Goal: Obtain resource: Obtain resource

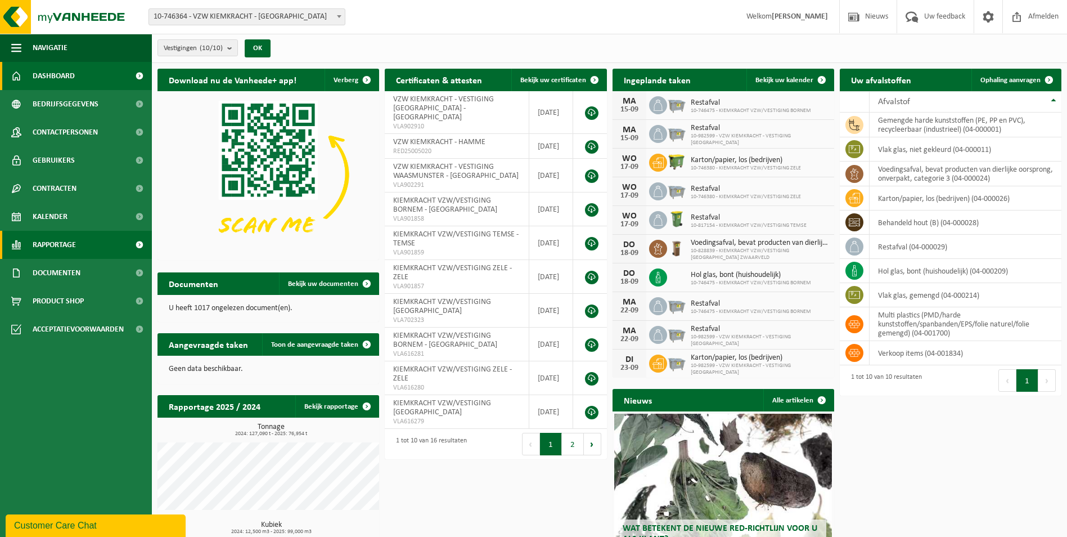
click at [44, 245] on span "Rapportage" at bounding box center [54, 245] width 43 height 28
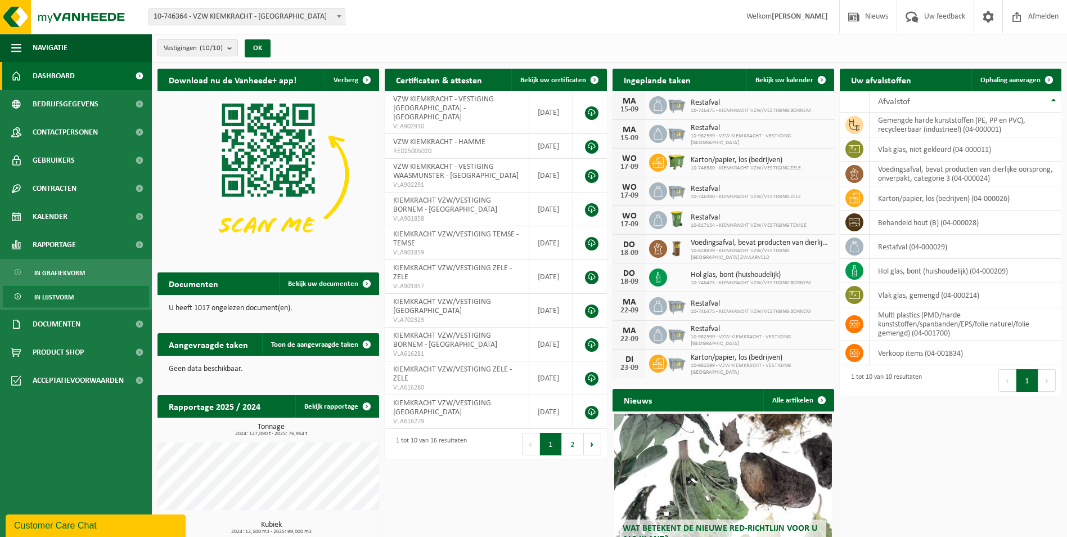
click at [61, 294] on span "In lijstvorm" at bounding box center [53, 296] width 39 height 21
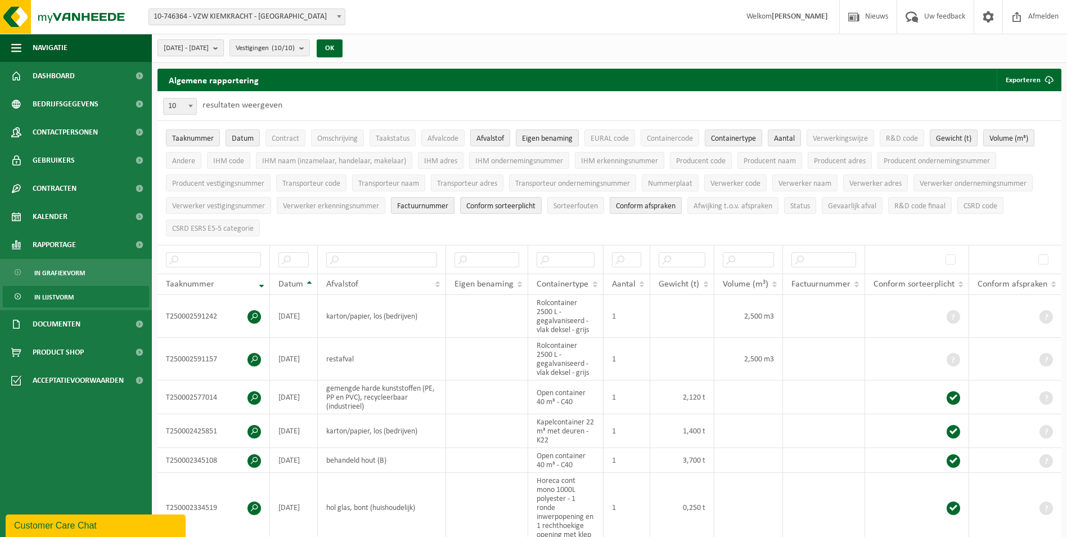
click at [223, 50] on b "submit" at bounding box center [218, 48] width 10 height 16
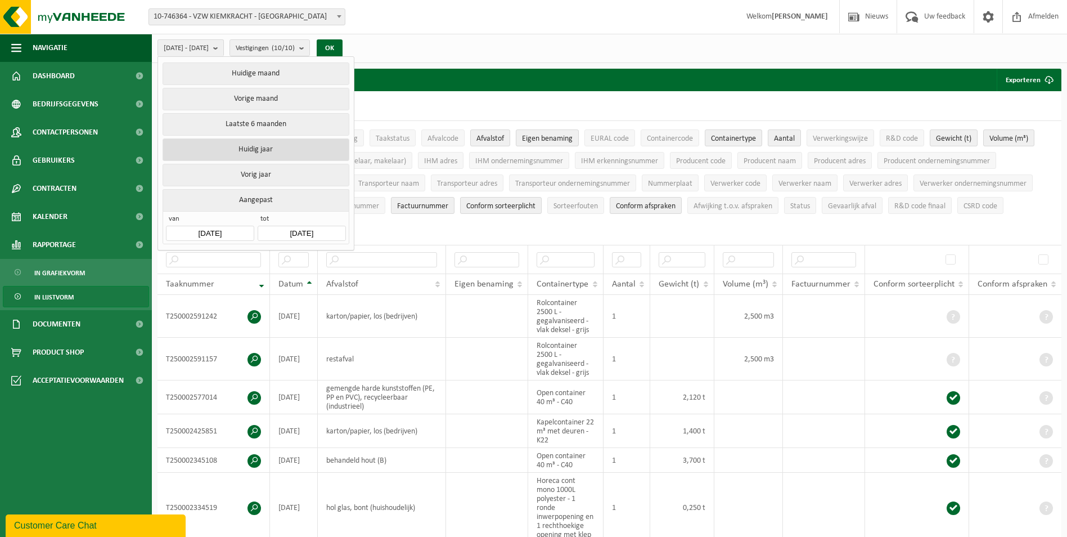
click at [264, 152] on button "Huidig jaar" at bounding box center [256, 149] width 186 height 23
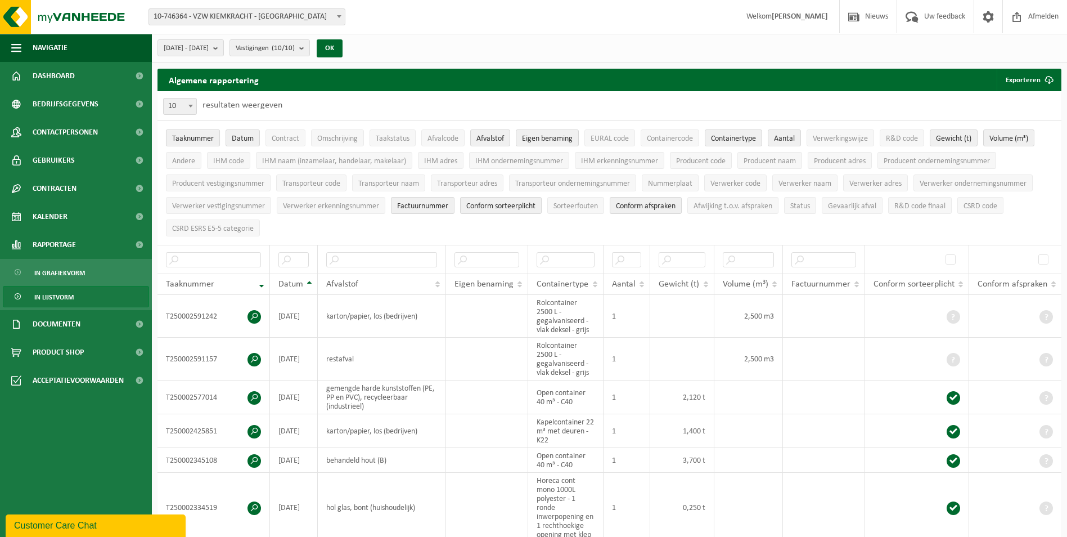
click at [182, 136] on span "Taaknummer" at bounding box center [193, 138] width 42 height 8
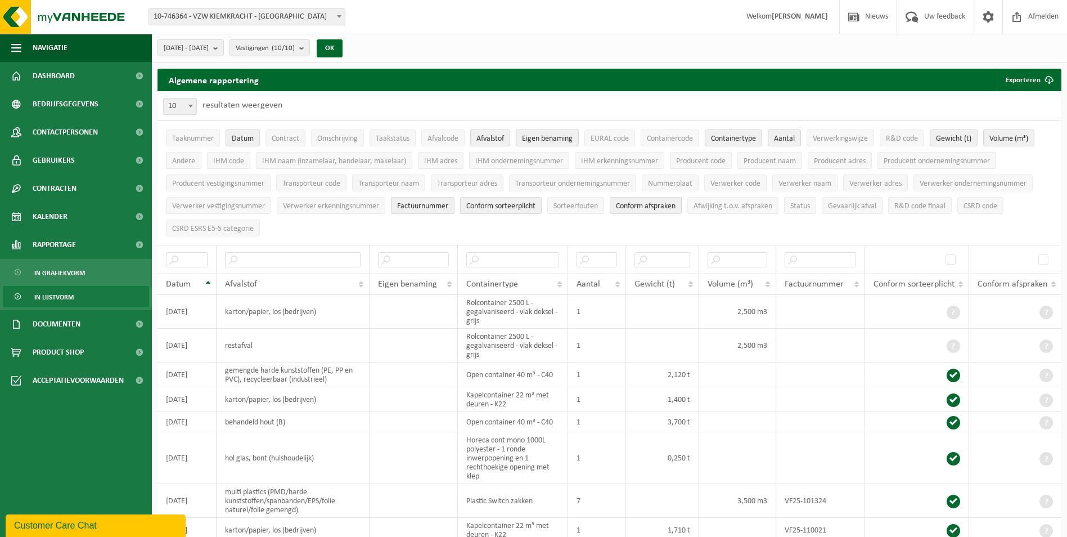
click at [251, 136] on span "Datum" at bounding box center [243, 138] width 22 height 8
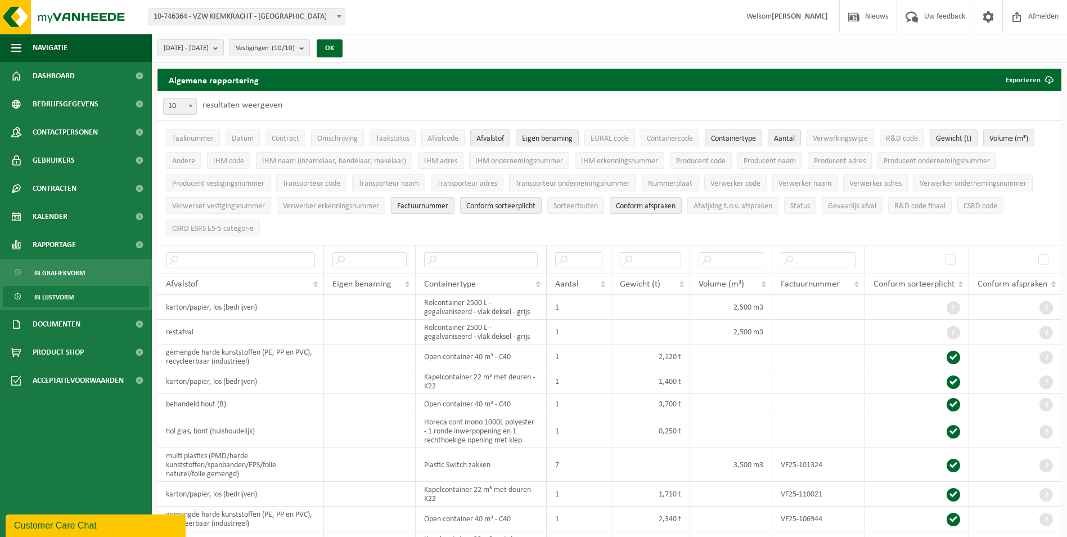
click at [533, 132] on button "Eigen benaming" at bounding box center [547, 137] width 63 height 17
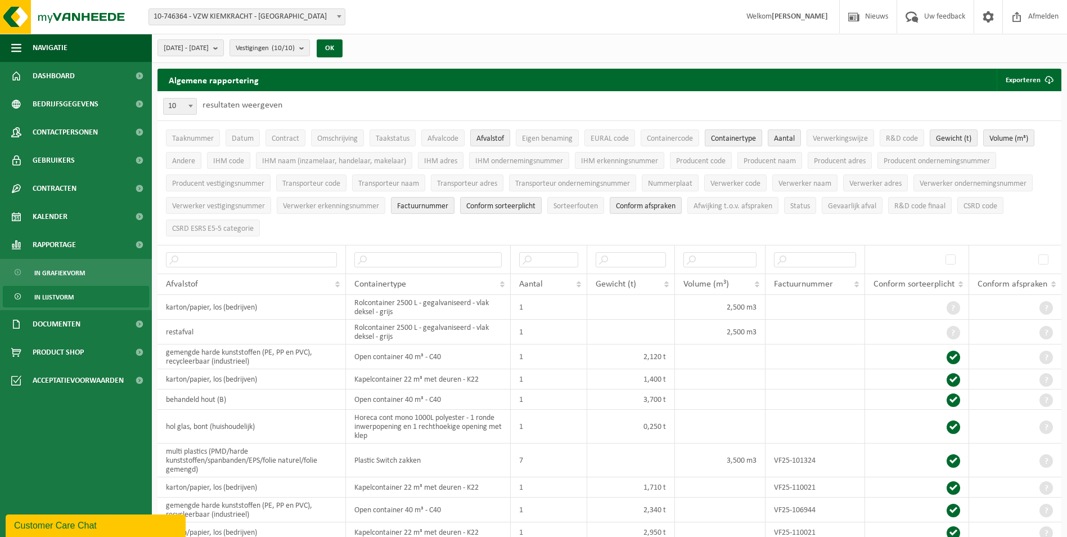
click at [748, 139] on span "Containertype" at bounding box center [733, 138] width 45 height 8
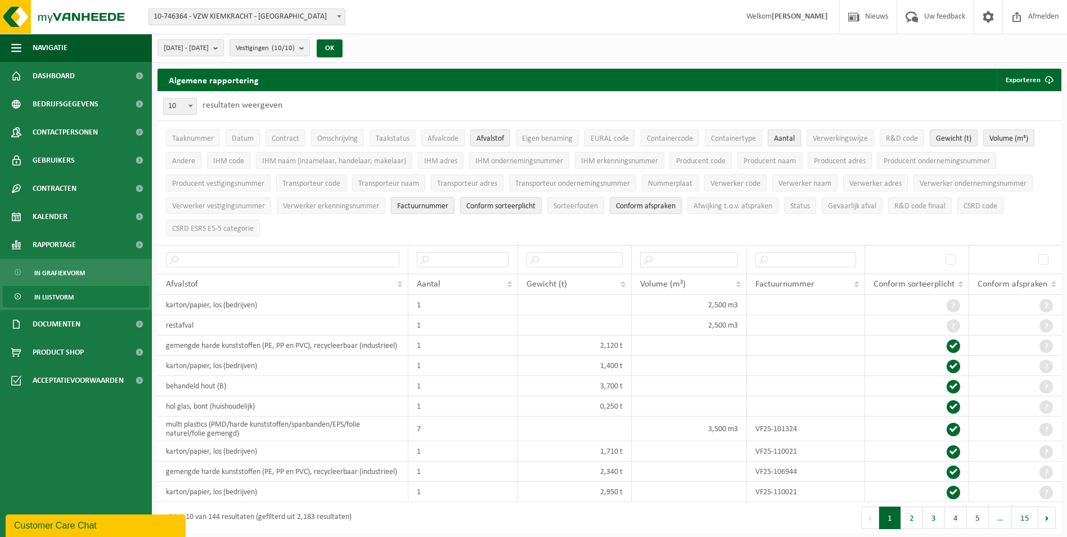
click at [783, 137] on span "Aantal" at bounding box center [784, 138] width 21 height 8
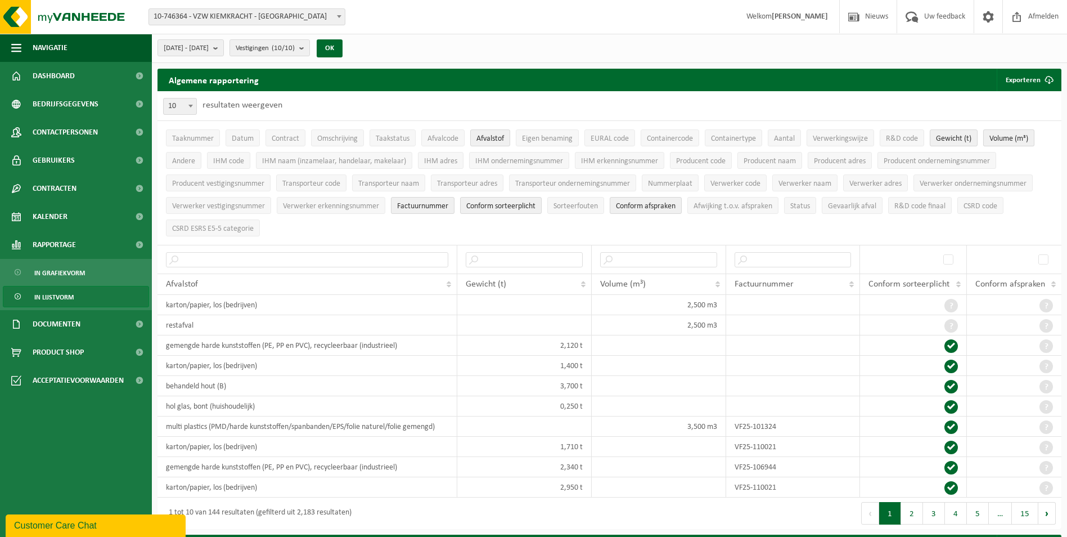
click at [1008, 138] on span "Volume (m³)" at bounding box center [1009, 138] width 39 height 8
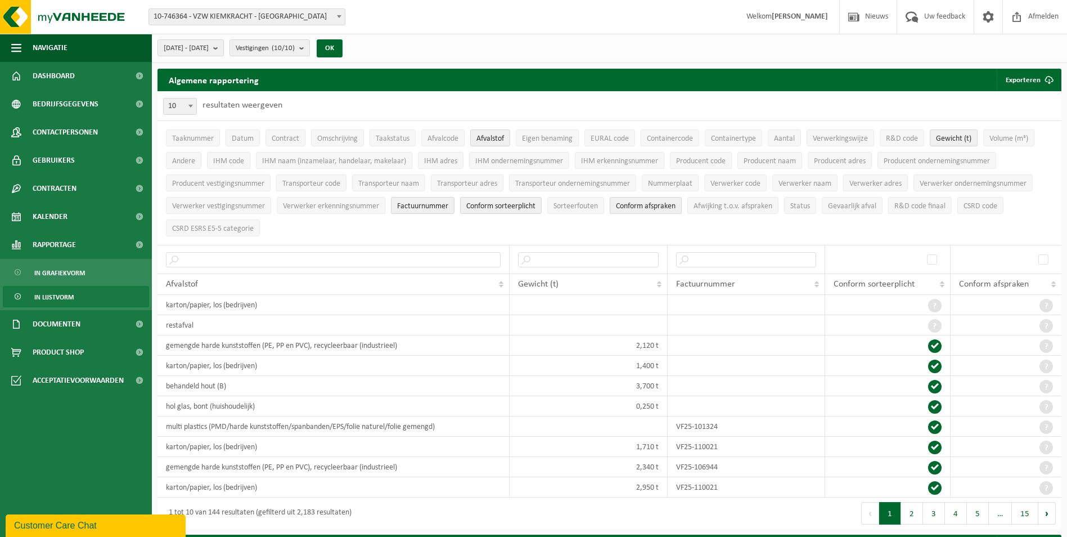
click at [650, 204] on span "Conform afspraken" at bounding box center [646, 206] width 60 height 8
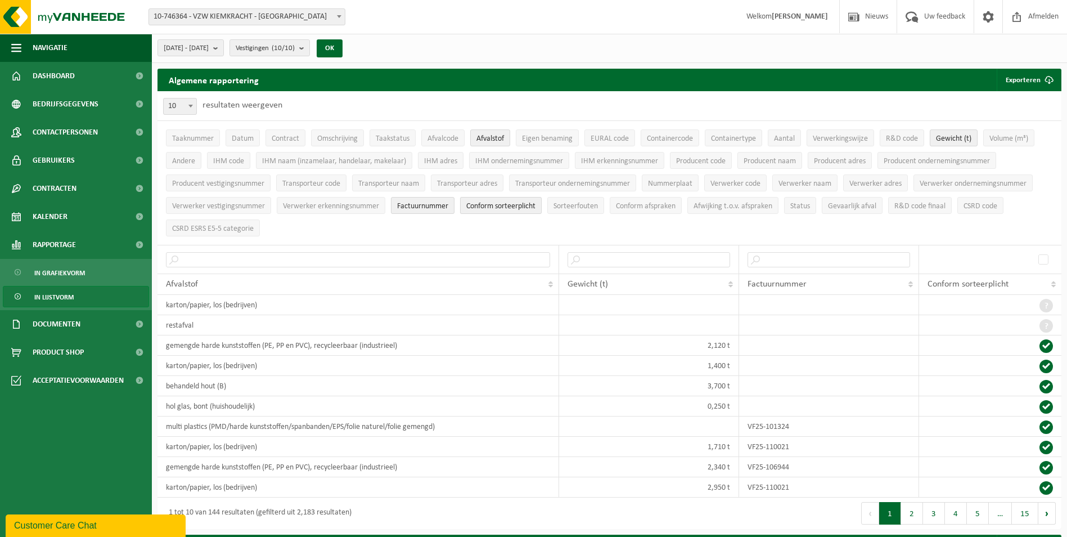
click at [533, 206] on span "Conform sorteerplicht" at bounding box center [500, 206] width 69 height 8
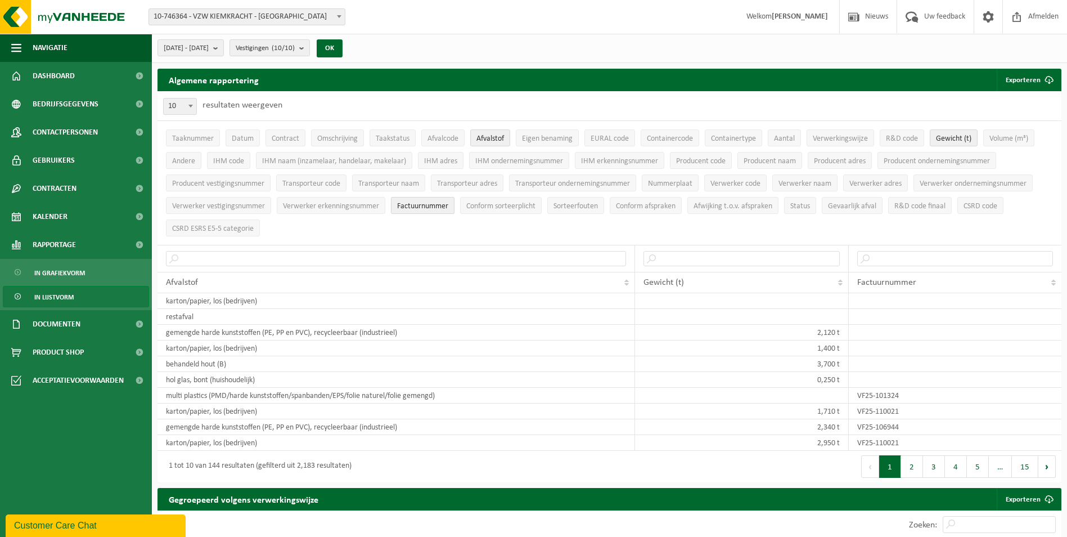
click at [416, 203] on span "Factuurnummer" at bounding box center [422, 206] width 51 height 8
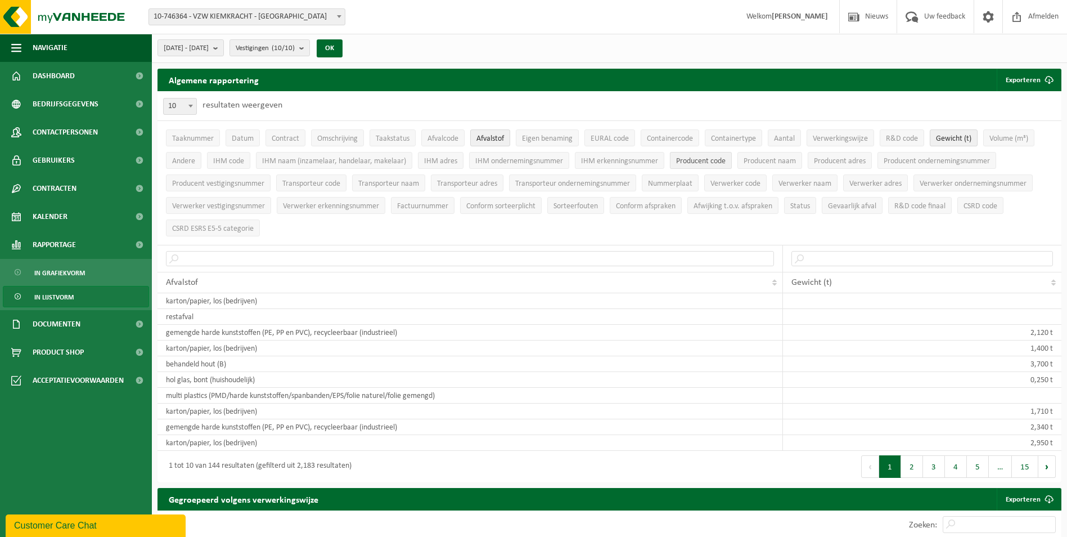
click at [694, 160] on span "Producent code" at bounding box center [701, 161] width 50 height 8
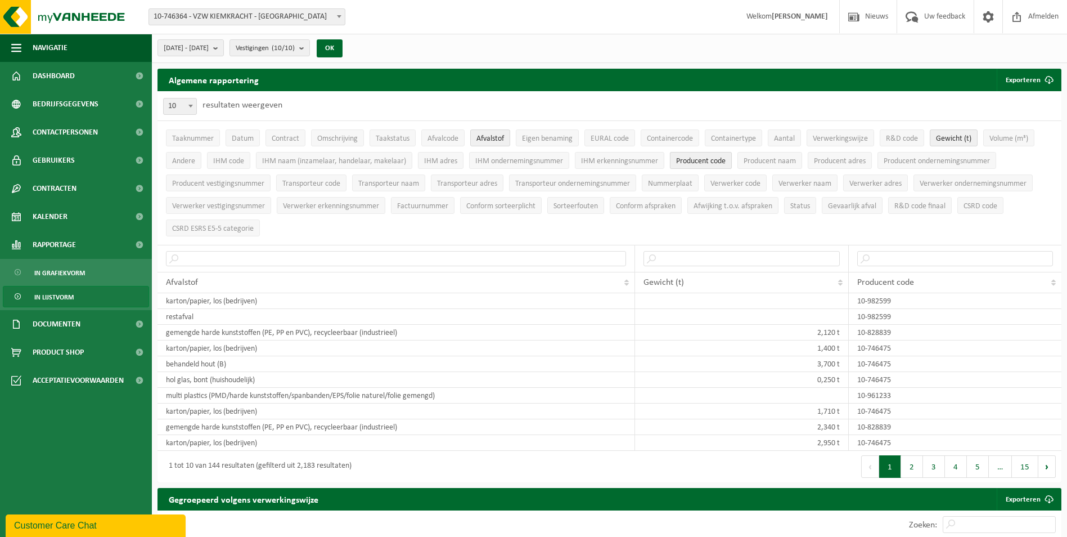
click at [719, 161] on span "Producent code" at bounding box center [701, 161] width 50 height 8
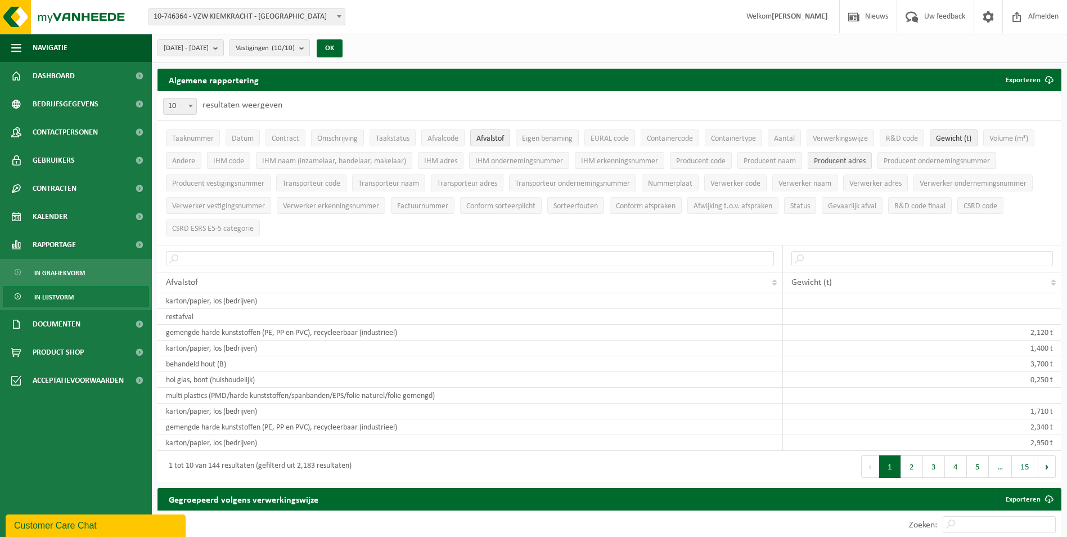
click at [849, 164] on span "Producent adres" at bounding box center [840, 161] width 52 height 8
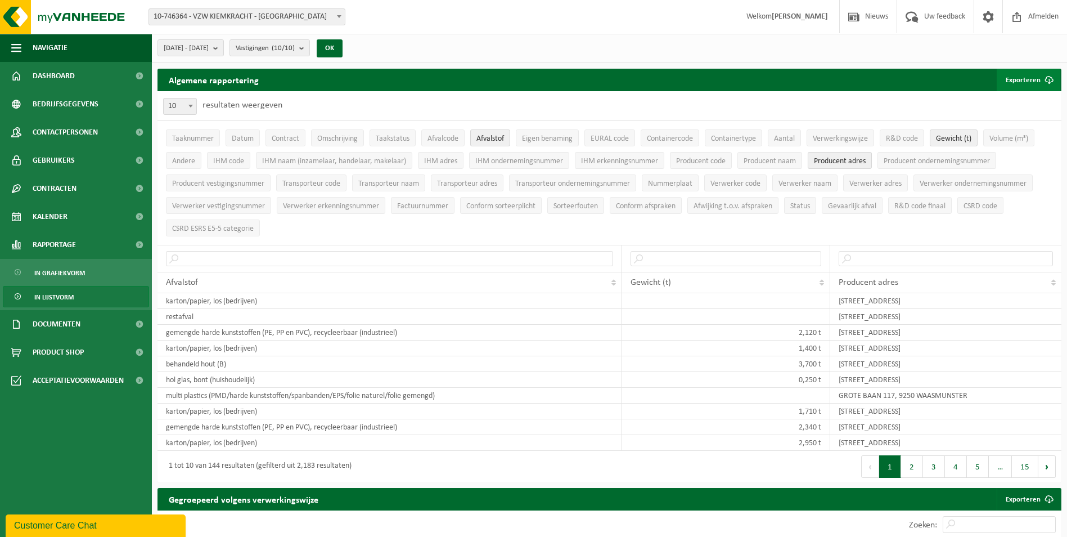
click at [1031, 78] on button "Exporteren" at bounding box center [1029, 80] width 64 height 23
click at [1010, 98] on link "Enkel mijn selectie" at bounding box center [1009, 102] width 102 height 23
